Goal: Information Seeking & Learning: Learn about a topic

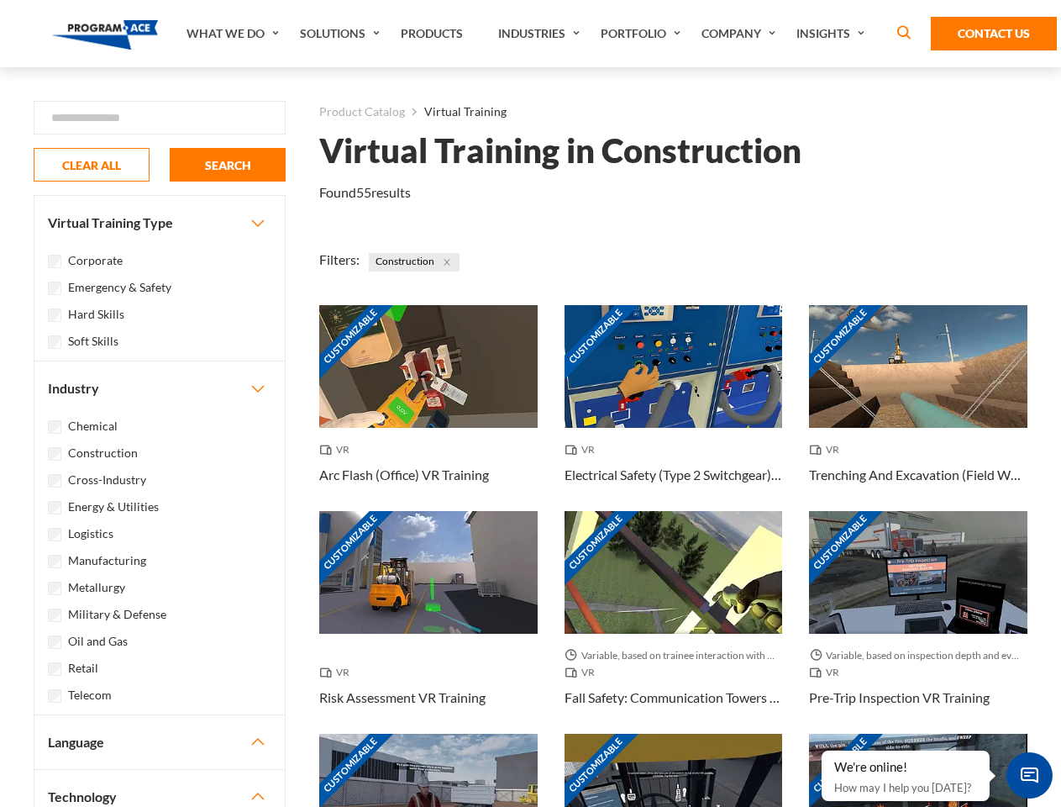
click at [234, 34] on link "What We Do" at bounding box center [234, 33] width 113 height 67
click at [342, 34] on link "Solutions" at bounding box center [342, 33] width 101 height 67
click at [541, 34] on link "Industries" at bounding box center [541, 33] width 103 height 67
click at [742, 34] on link "Company" at bounding box center [740, 33] width 95 height 67
click at [834, 34] on link "Insights" at bounding box center [832, 33] width 89 height 67
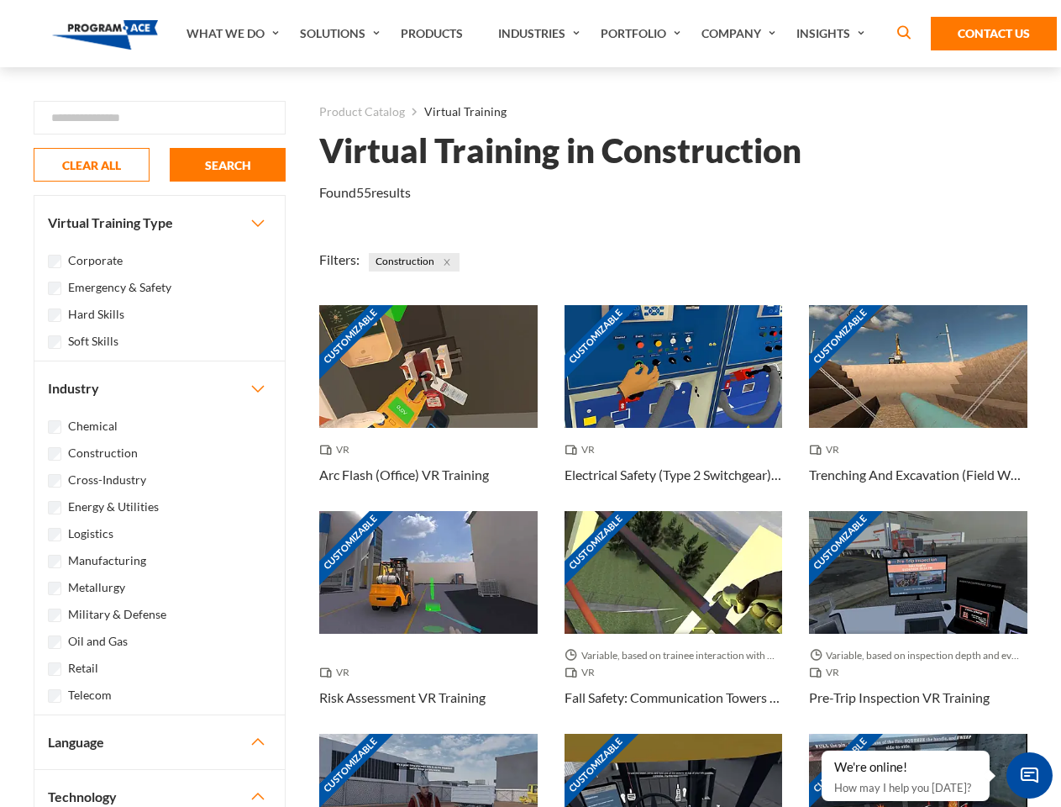
click at [0, 0] on div "Blog White Papers News" at bounding box center [0, 0] width 0 height 0
click at [0, 0] on strong "How Virtual Learning Can Enhance Workforce Productivity: A Guide for L&D Manage…" at bounding box center [0, 0] width 0 height 0
click at [1029, 775] on span "Minimize live chat window" at bounding box center [1029, 774] width 61 height 61
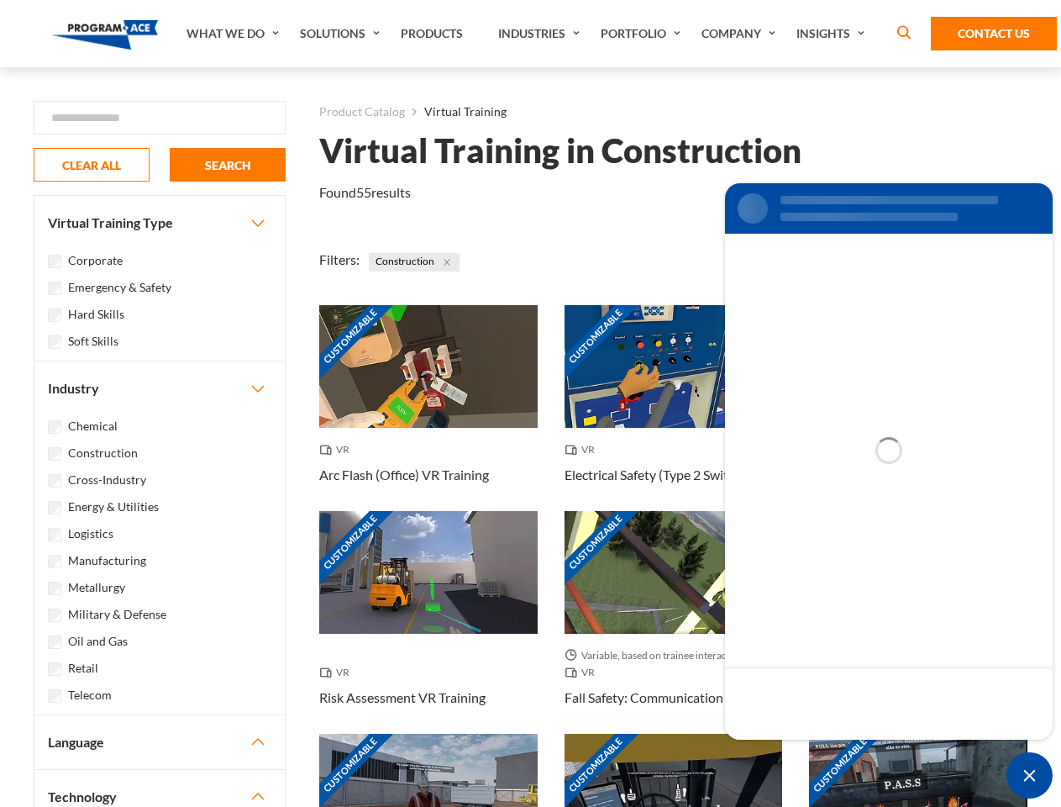
click at [823, 751] on div "Customizable" at bounding box center [918, 795] width 218 height 123
